Goal: Find specific page/section: Find specific page/section

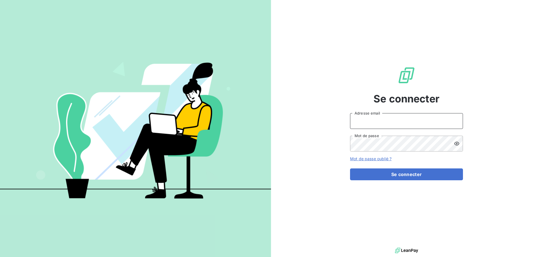
type input "[EMAIL_ADDRESS][DOMAIN_NAME]"
click at [405, 123] on input "peigne@serpe.fr" at bounding box center [406, 121] width 113 height 16
click at [332, 151] on div "Se connecter peigne@serpe.fr Adresse email Mot de passe Mot de passe oublié ? S…" at bounding box center [406, 123] width 271 height 246
click at [395, 120] on input "peigne@serpe.fr" at bounding box center [406, 121] width 113 height 16
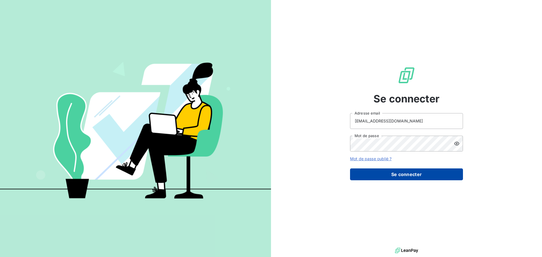
click at [369, 177] on button "Se connecter" at bounding box center [406, 175] width 113 height 12
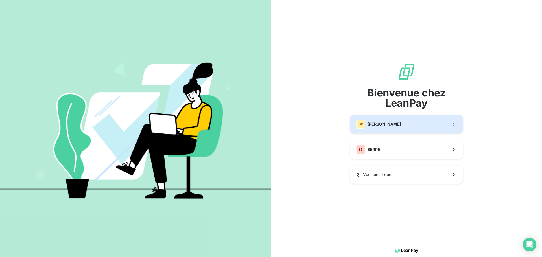
click at [383, 125] on span "DUCONGE PEREIRA" at bounding box center [384, 124] width 33 height 6
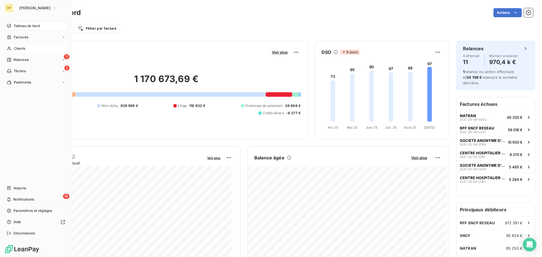
click at [28, 45] on div "Clients" at bounding box center [36, 48] width 63 height 9
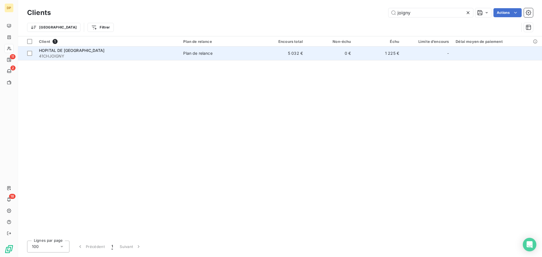
type input "joigny"
click at [157, 56] on span "41CHJOIGNY" at bounding box center [107, 56] width 137 height 6
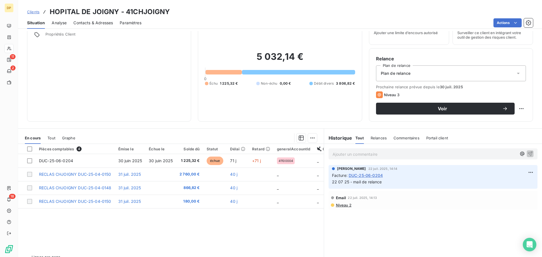
scroll to position [38, 0]
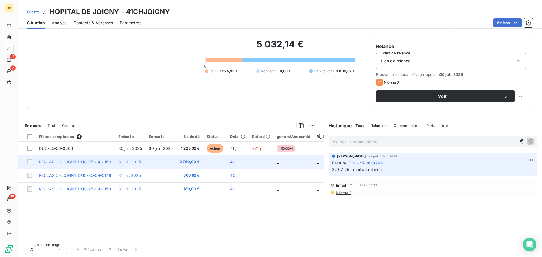
click at [165, 165] on td at bounding box center [160, 162] width 31 height 14
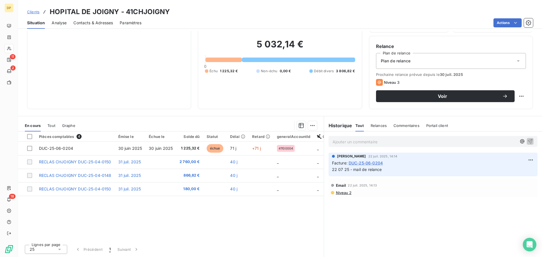
scroll to position [0, 0]
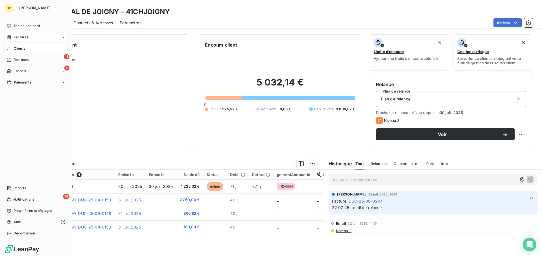
click at [8, 36] on icon at bounding box center [9, 37] width 5 height 5
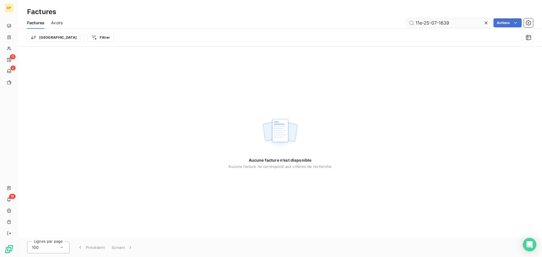
click at [455, 25] on input "11e-25-07-1639" at bounding box center [449, 22] width 85 height 9
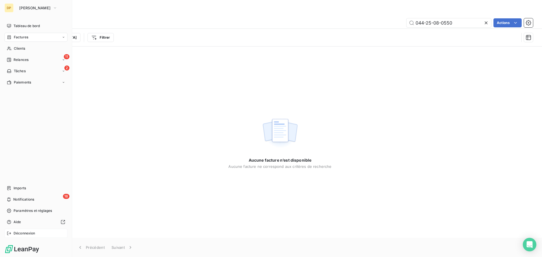
type input "044-25-08-0550"
click at [30, 233] on span "Déconnexion" at bounding box center [25, 233] width 22 height 5
